Goal: Task Accomplishment & Management: Manage account settings

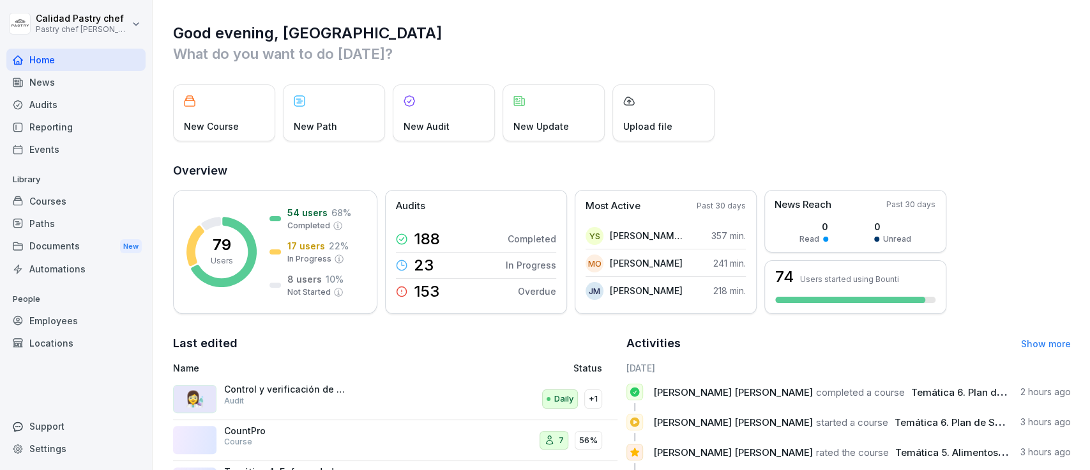
click at [68, 228] on div "Paths" at bounding box center [75, 223] width 139 height 22
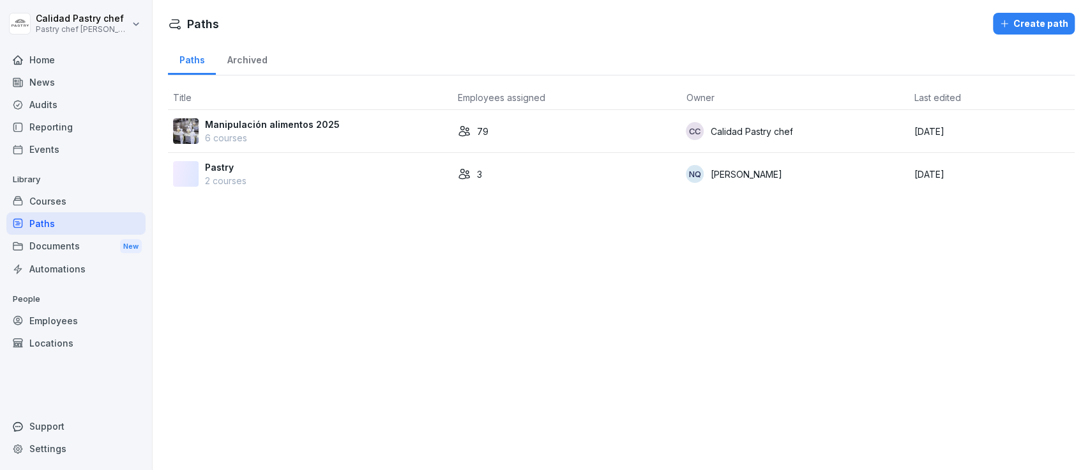
click at [65, 332] on div "Locations" at bounding box center [75, 343] width 139 height 22
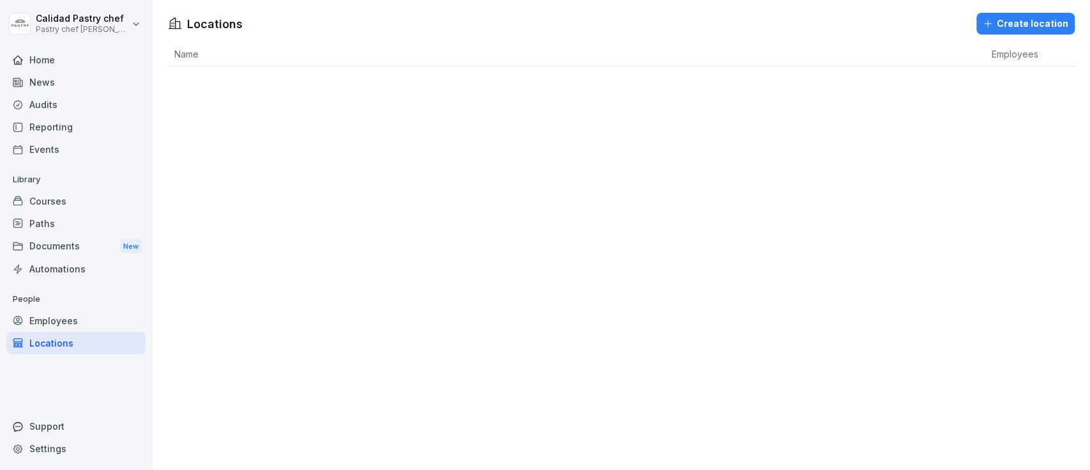
click at [61, 324] on div "Employees" at bounding box center [75, 320] width 139 height 22
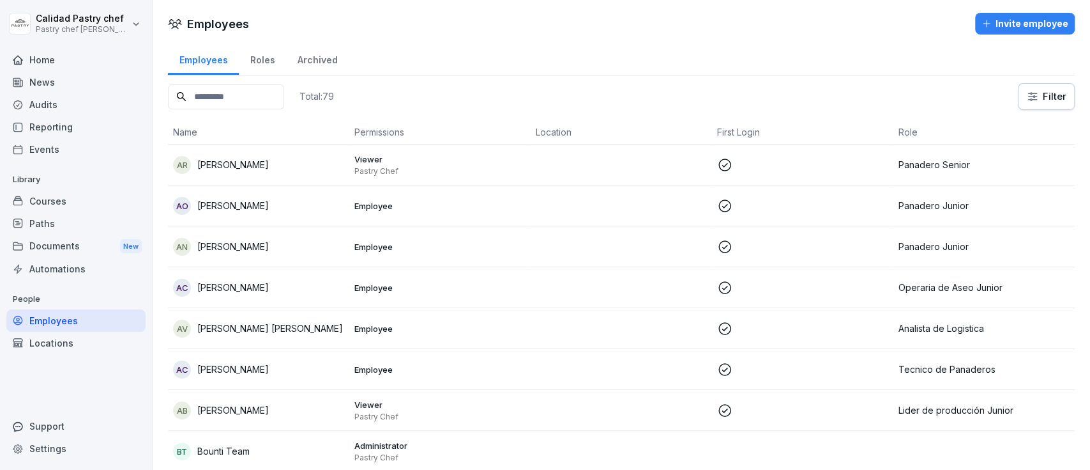
click at [204, 88] on input at bounding box center [226, 96] width 116 height 25
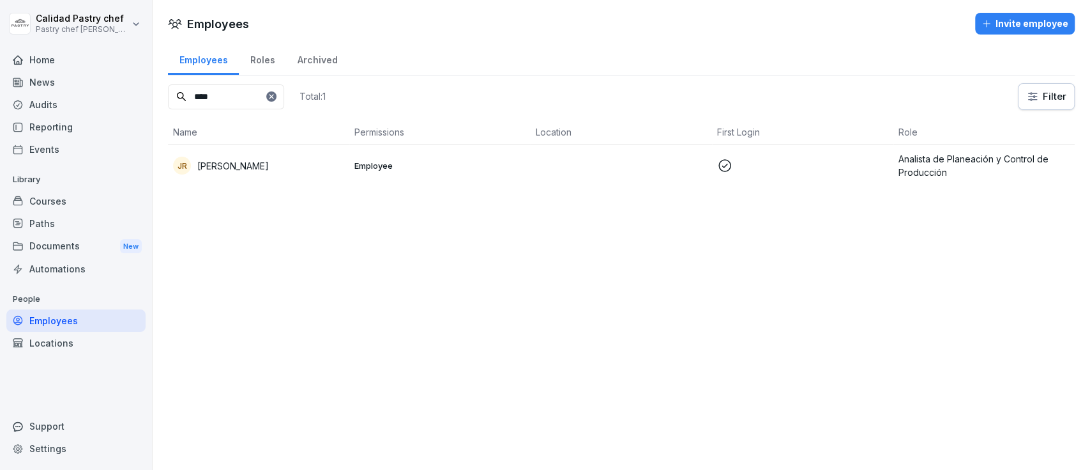
type input "****"
click at [245, 158] on div "JR [PERSON_NAME]" at bounding box center [258, 166] width 171 height 18
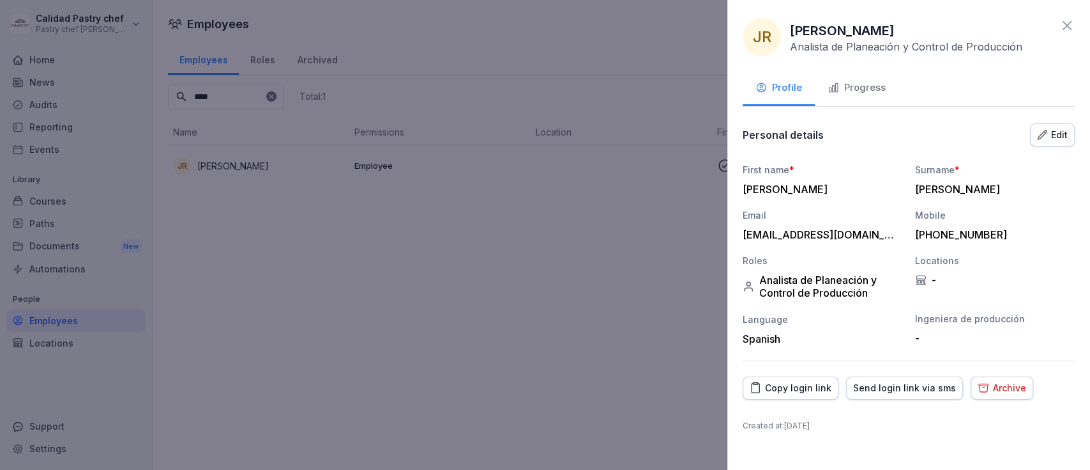
click at [850, 79] on button "Progress" at bounding box center [857, 89] width 84 height 34
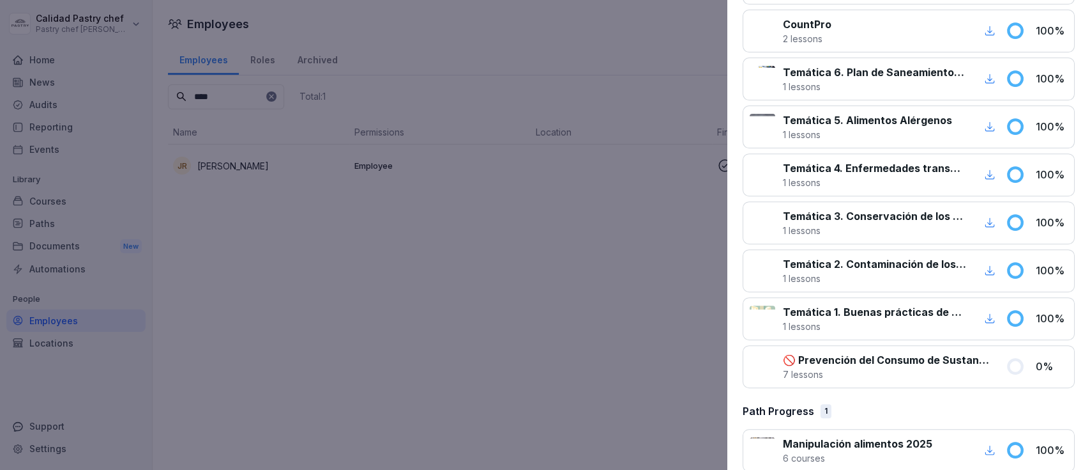
scroll to position [273, 0]
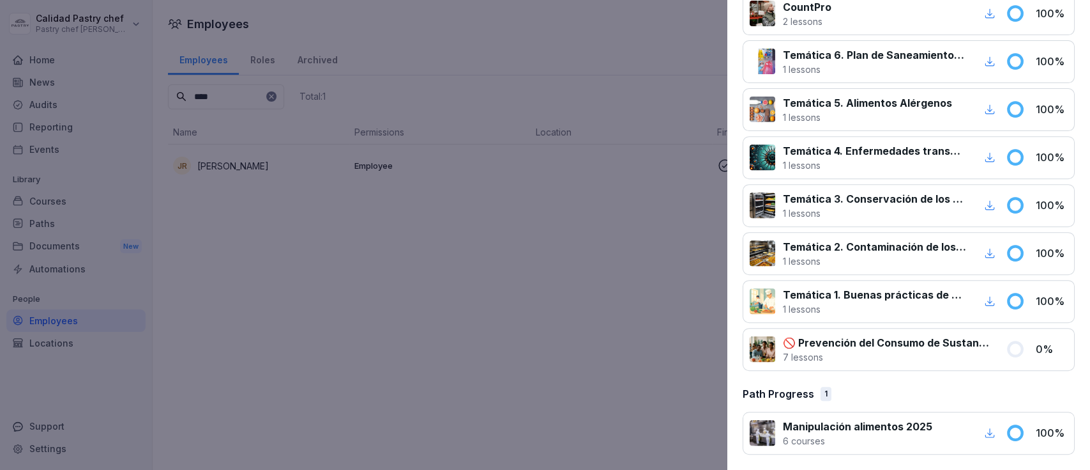
click at [810, 298] on p "Temática 1. Buenas prácticas de manufactura" at bounding box center [874, 294] width 183 height 15
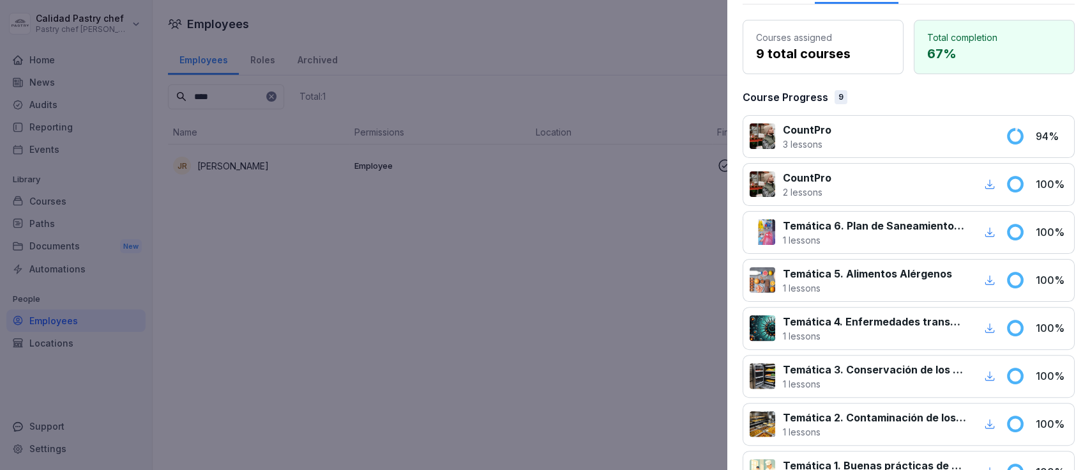
scroll to position [188, 0]
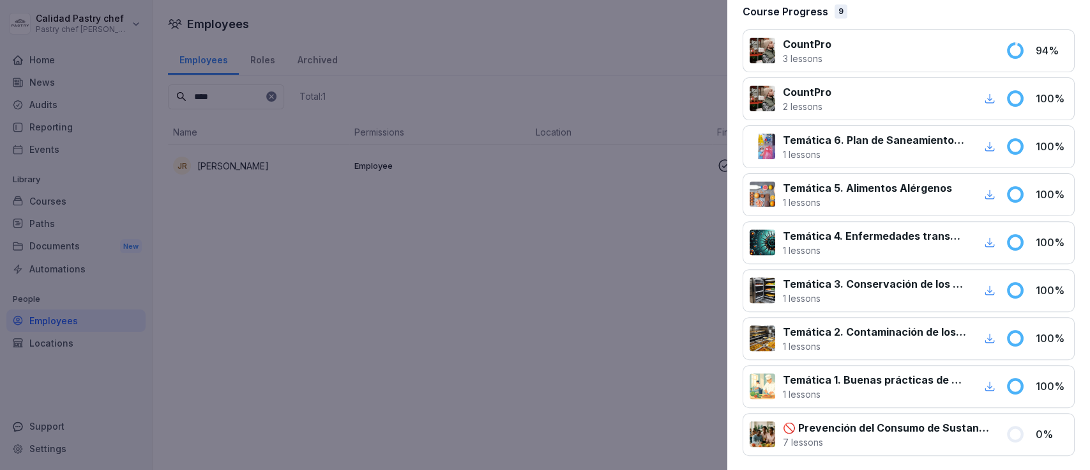
click at [573, 286] on div at bounding box center [545, 235] width 1090 height 470
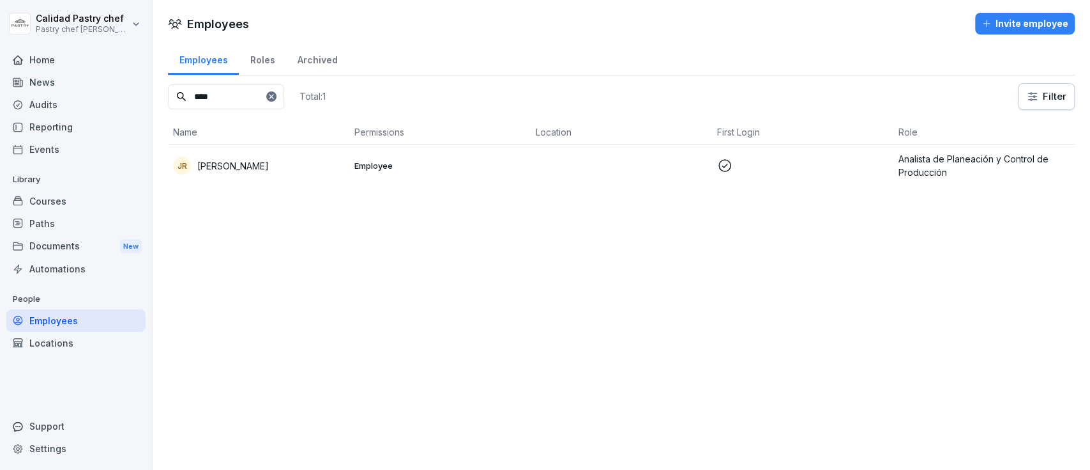
click at [52, 226] on div "Paths" at bounding box center [75, 223] width 139 height 22
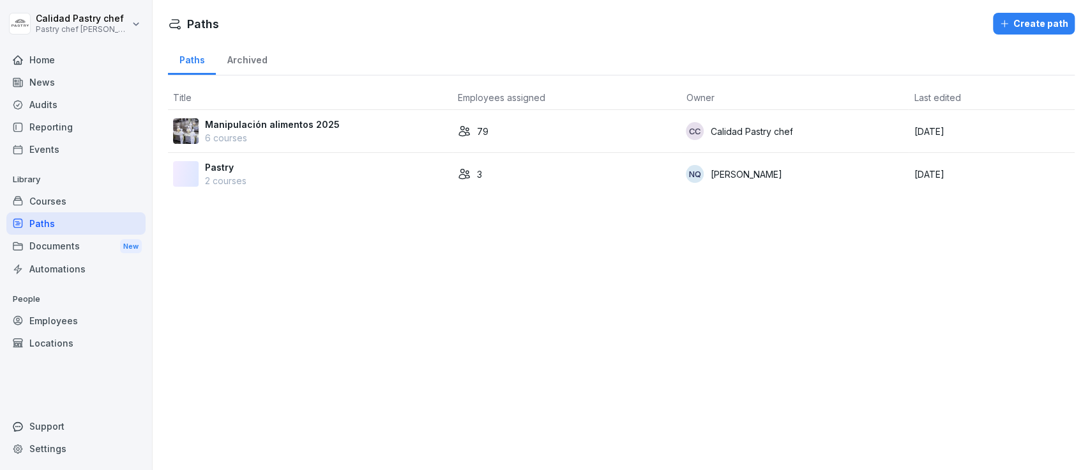
click at [271, 123] on p "Manipulación alimentos 2025" at bounding box center [272, 124] width 135 height 13
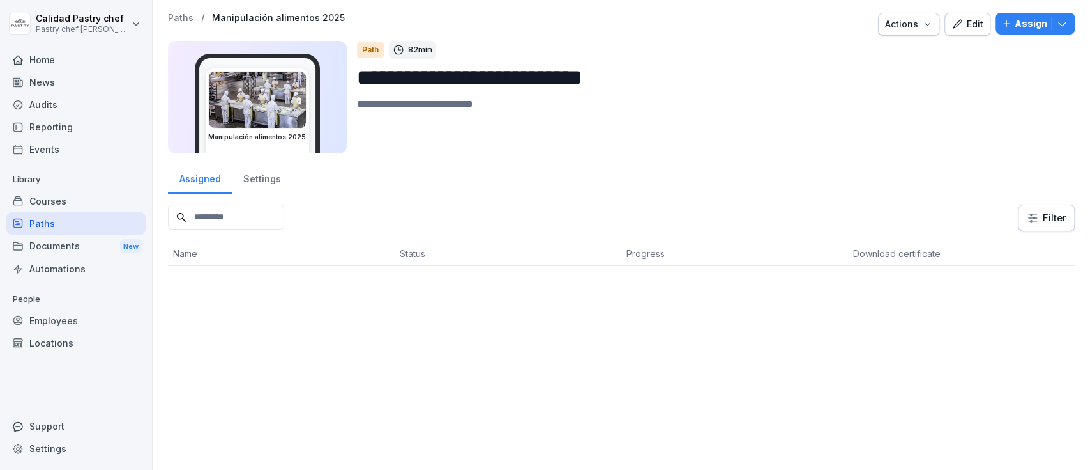
click at [257, 205] on input at bounding box center [226, 216] width 116 height 25
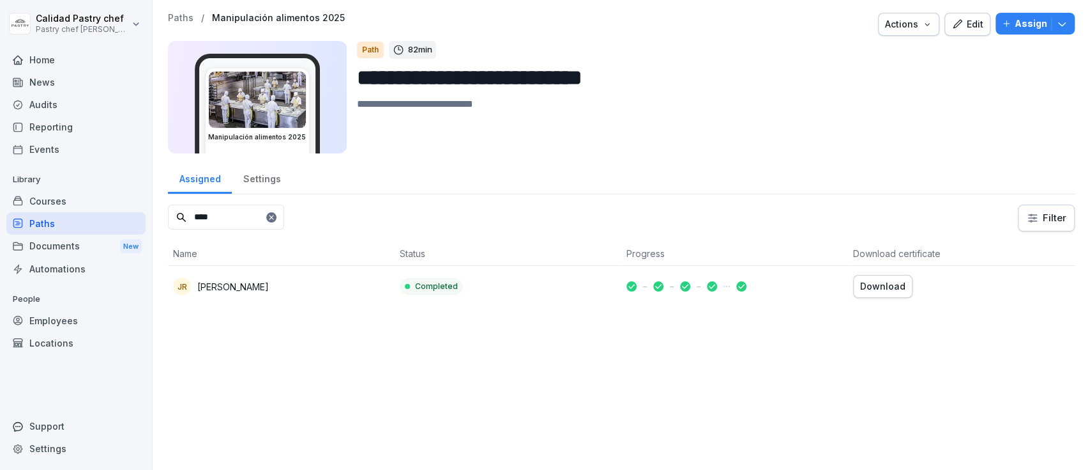
click at [244, 280] on p "[PERSON_NAME]" at bounding box center [233, 286] width 72 height 13
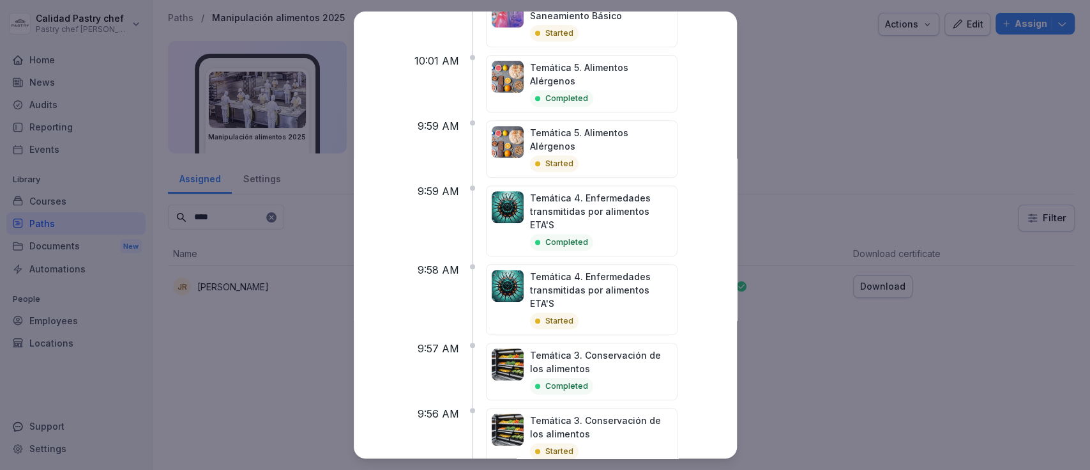
scroll to position [629, 0]
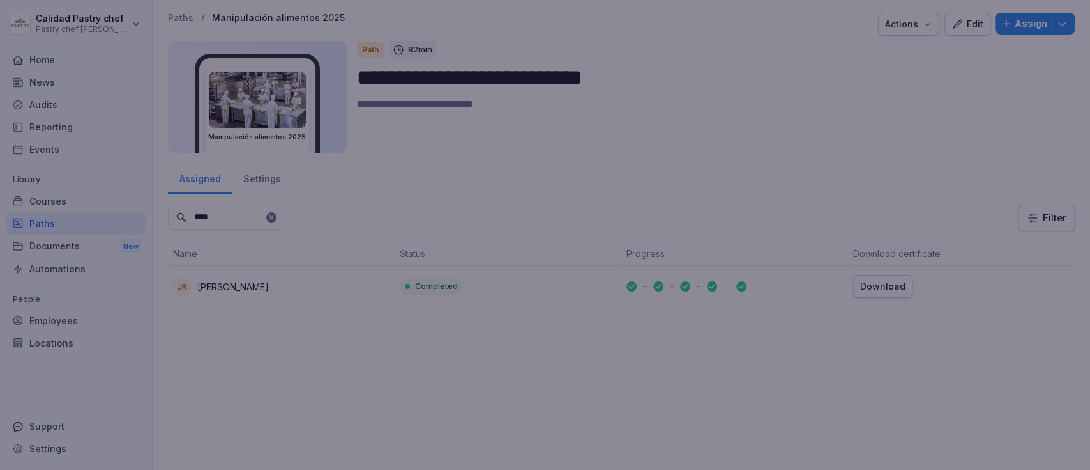
click at [822, 355] on div at bounding box center [545, 235] width 1090 height 470
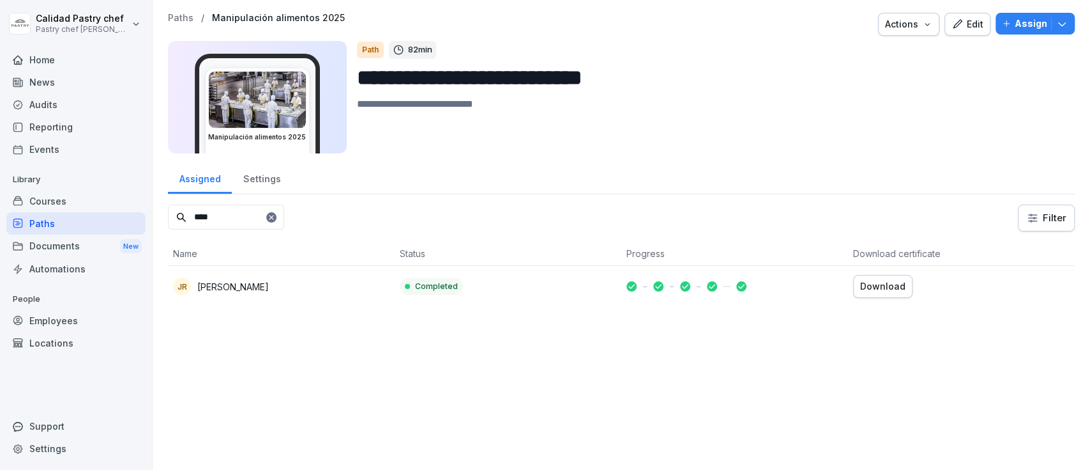
click at [874, 284] on div "Download" at bounding box center [883, 286] width 45 height 14
click at [542, 358] on div "**********" at bounding box center [622, 235] width 938 height 470
click at [239, 213] on input "****" at bounding box center [226, 216] width 116 height 25
type input "*"
type input "****"
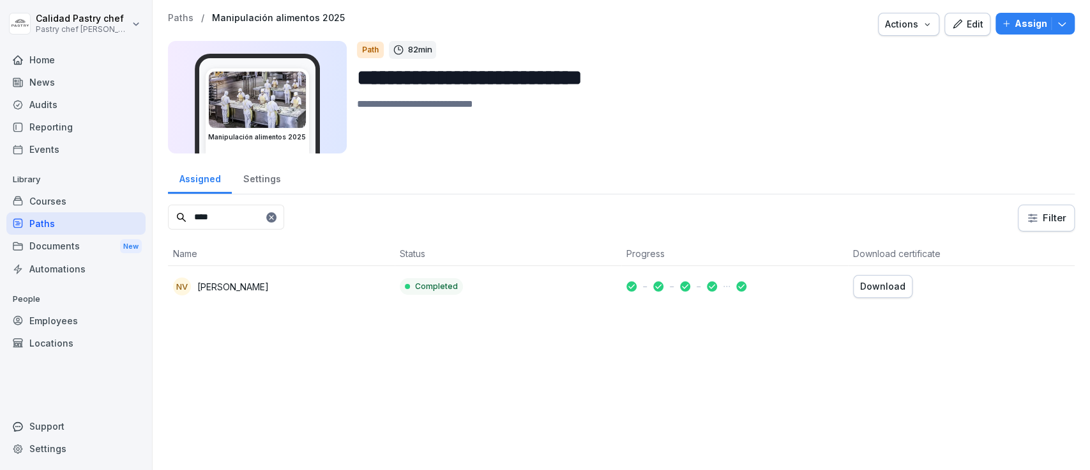
click at [868, 288] on div "Download" at bounding box center [883, 286] width 45 height 14
click at [277, 220] on div at bounding box center [271, 217] width 10 height 10
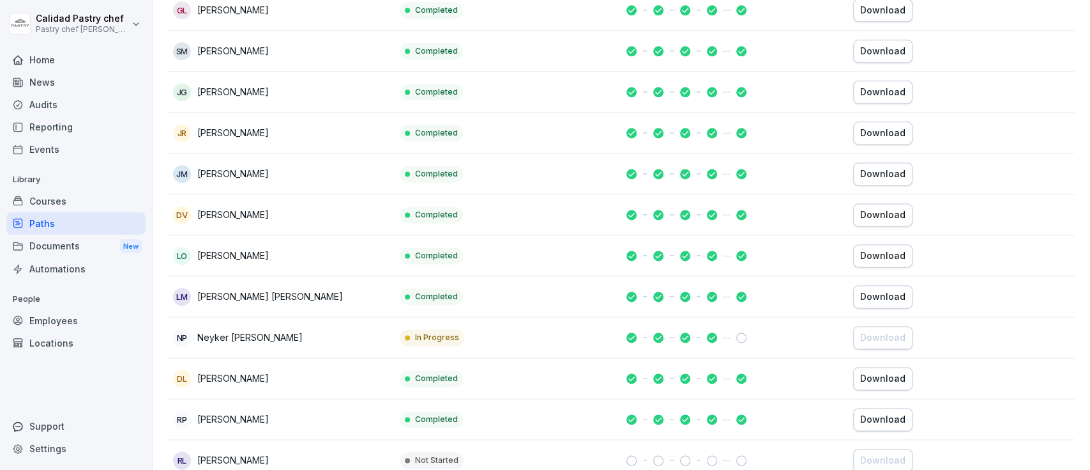
scroll to position [329, 0]
